Goal: Information Seeking & Learning: Learn about a topic

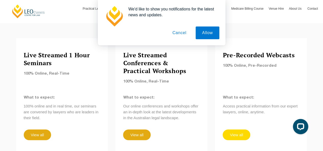
click at [239, 130] on link "View all" at bounding box center [236, 135] width 27 height 11
